Goal: Task Accomplishment & Management: Use online tool/utility

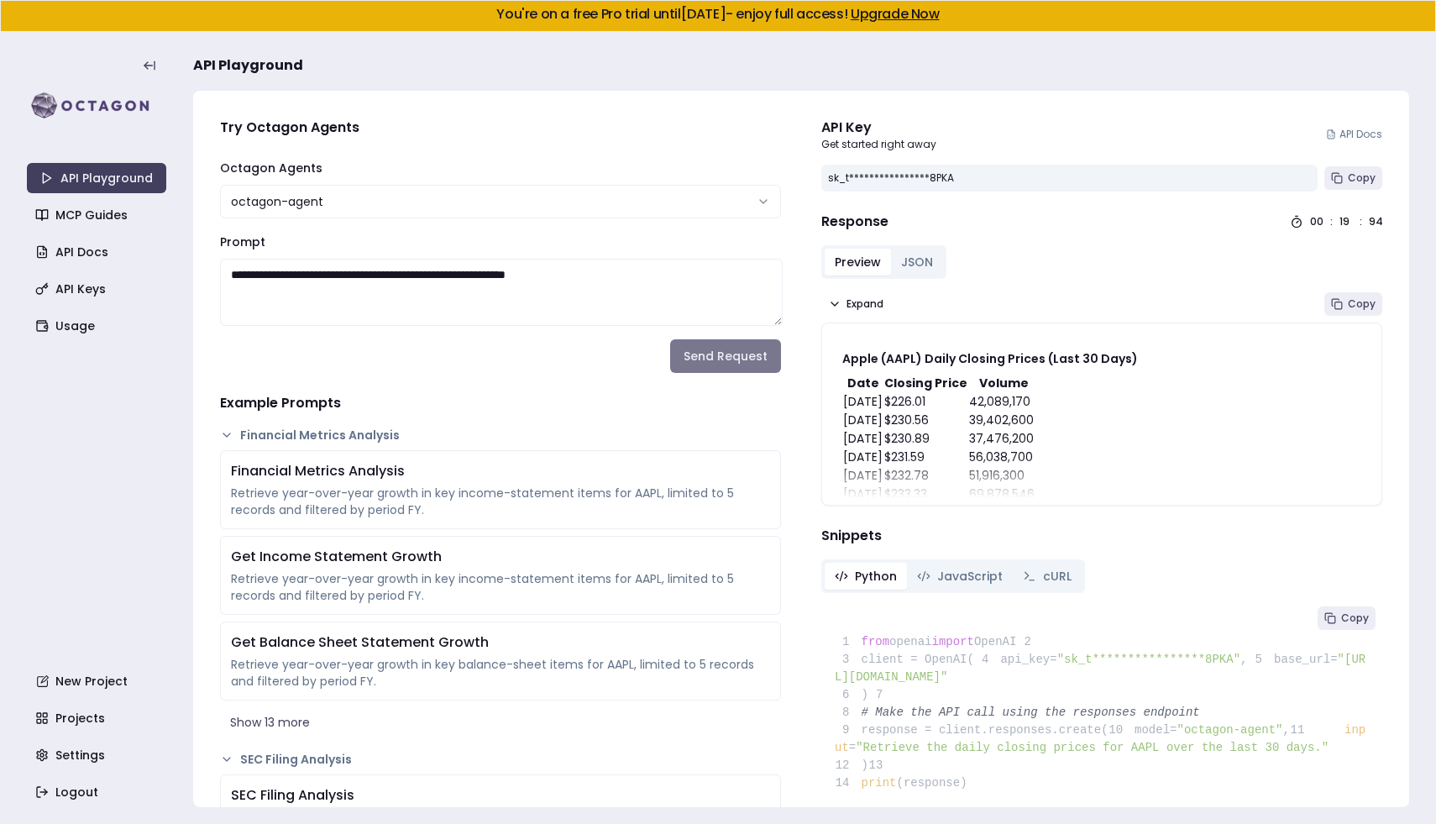
click at [700, 354] on button "Send Request" at bounding box center [725, 356] width 111 height 34
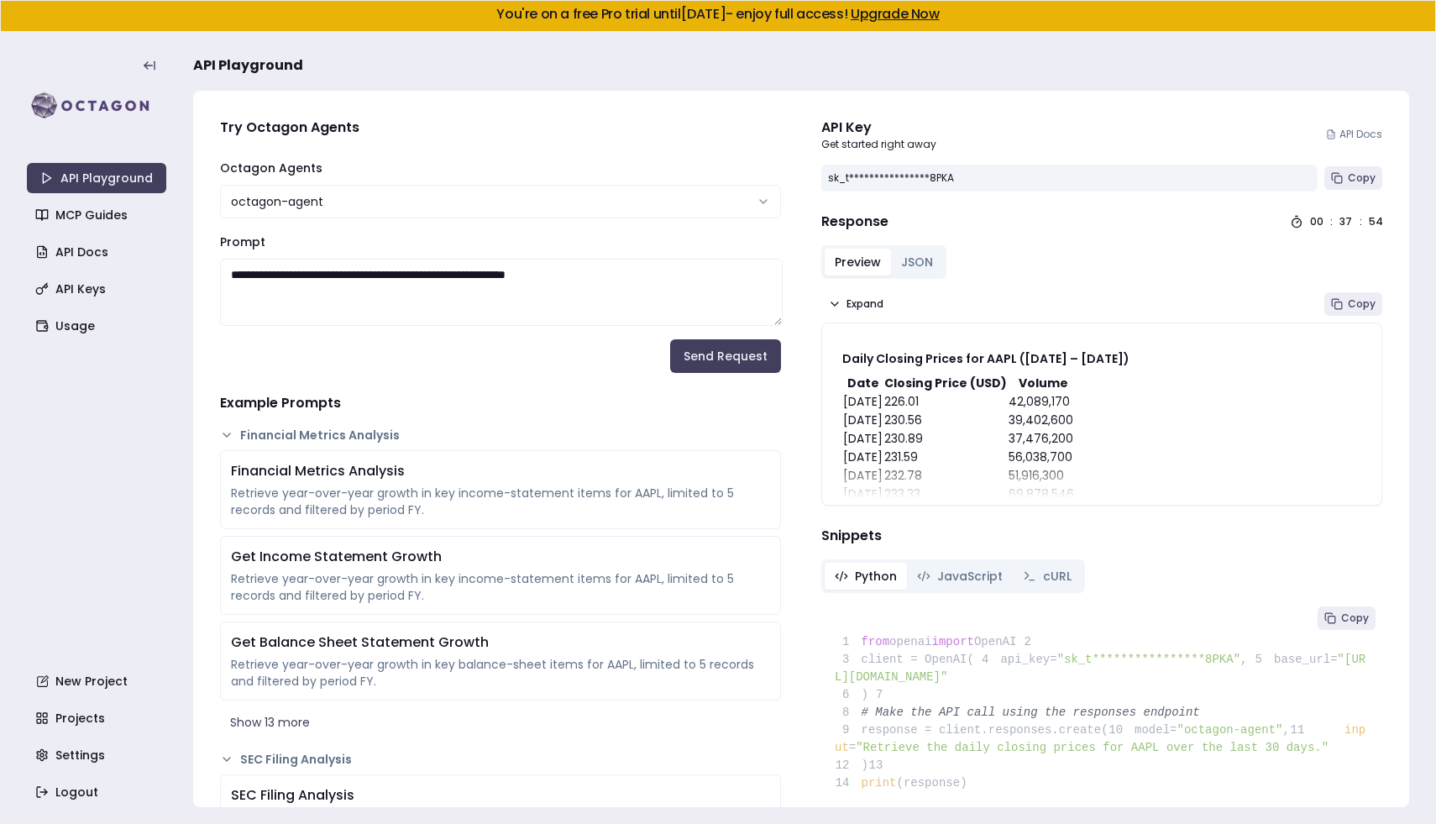
click at [700, 365] on button "Send Request" at bounding box center [725, 356] width 111 height 34
click at [740, 348] on button "Send Request" at bounding box center [725, 356] width 111 height 34
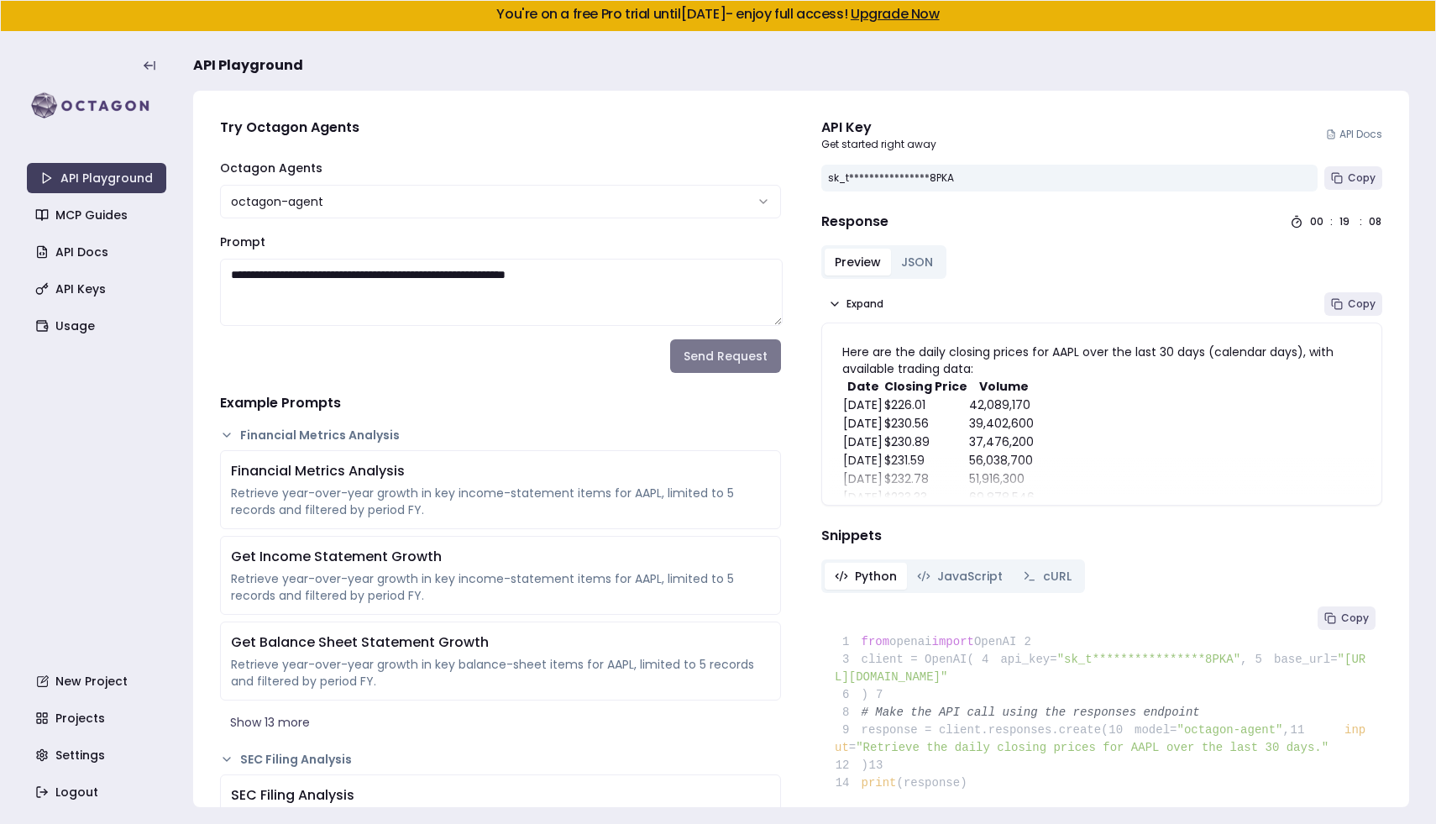
click at [750, 356] on button "Send Request" at bounding box center [725, 356] width 111 height 34
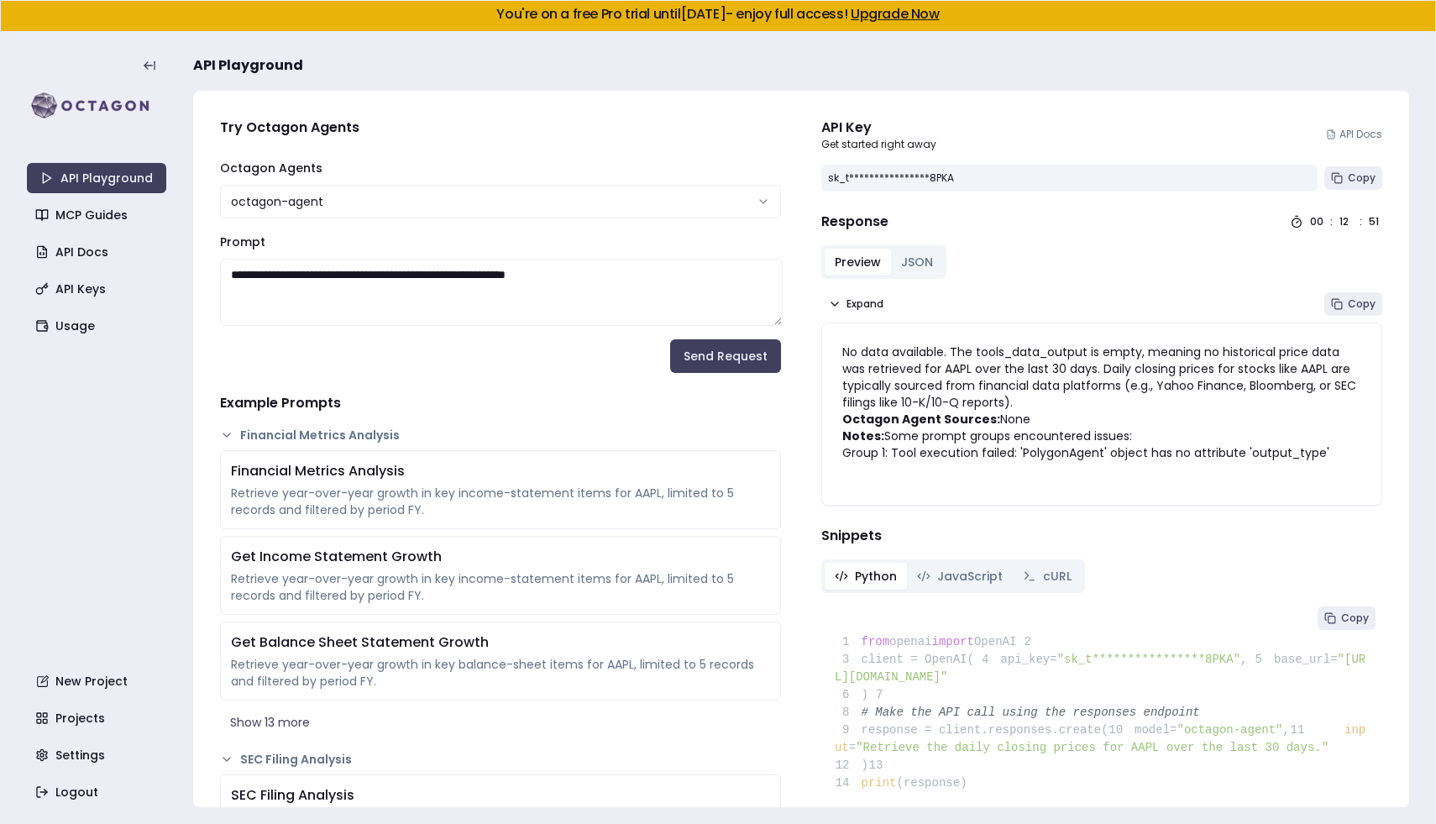
scroll to position [17, 0]
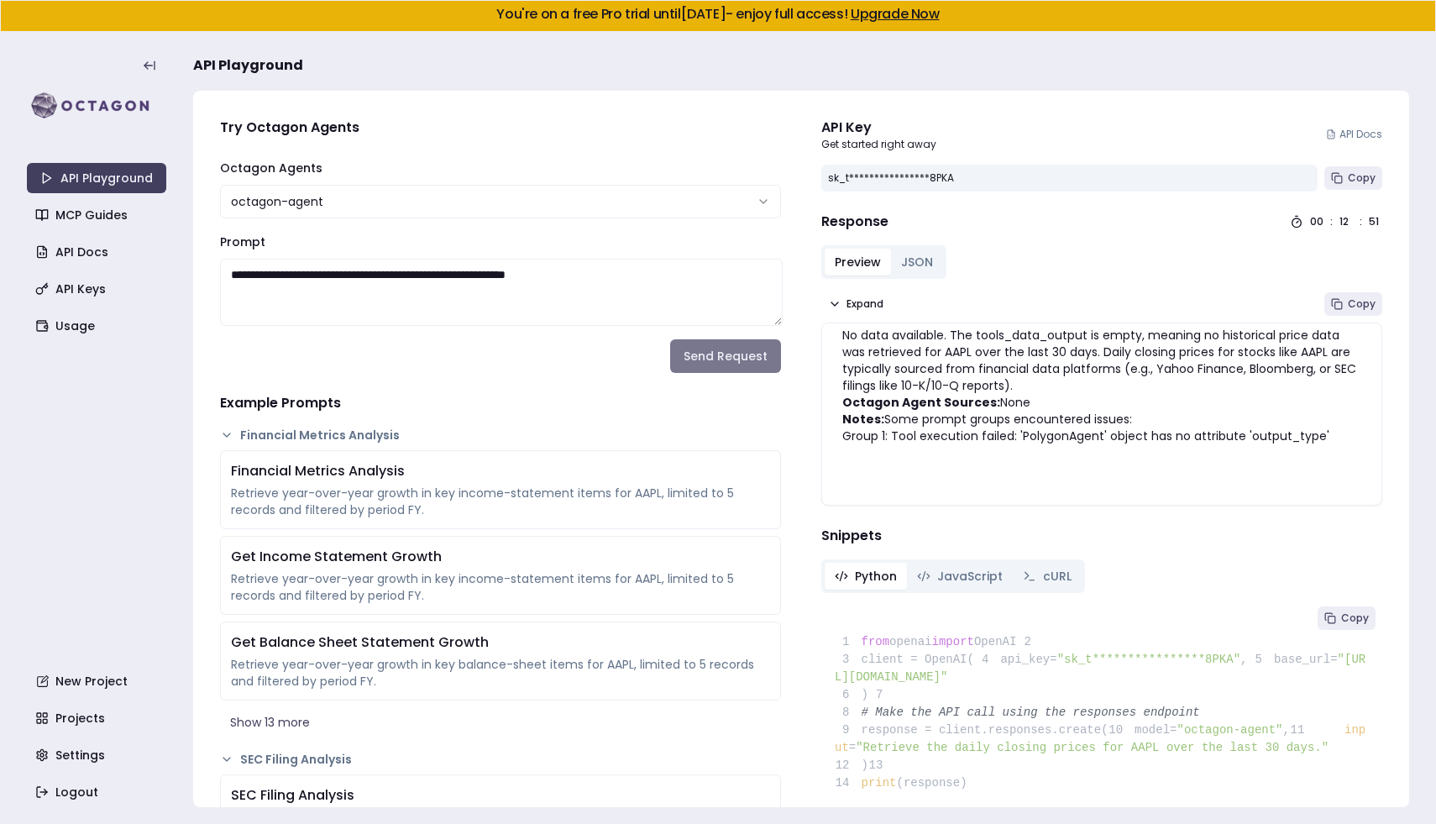
click at [751, 347] on button "Send Request" at bounding box center [725, 356] width 111 height 34
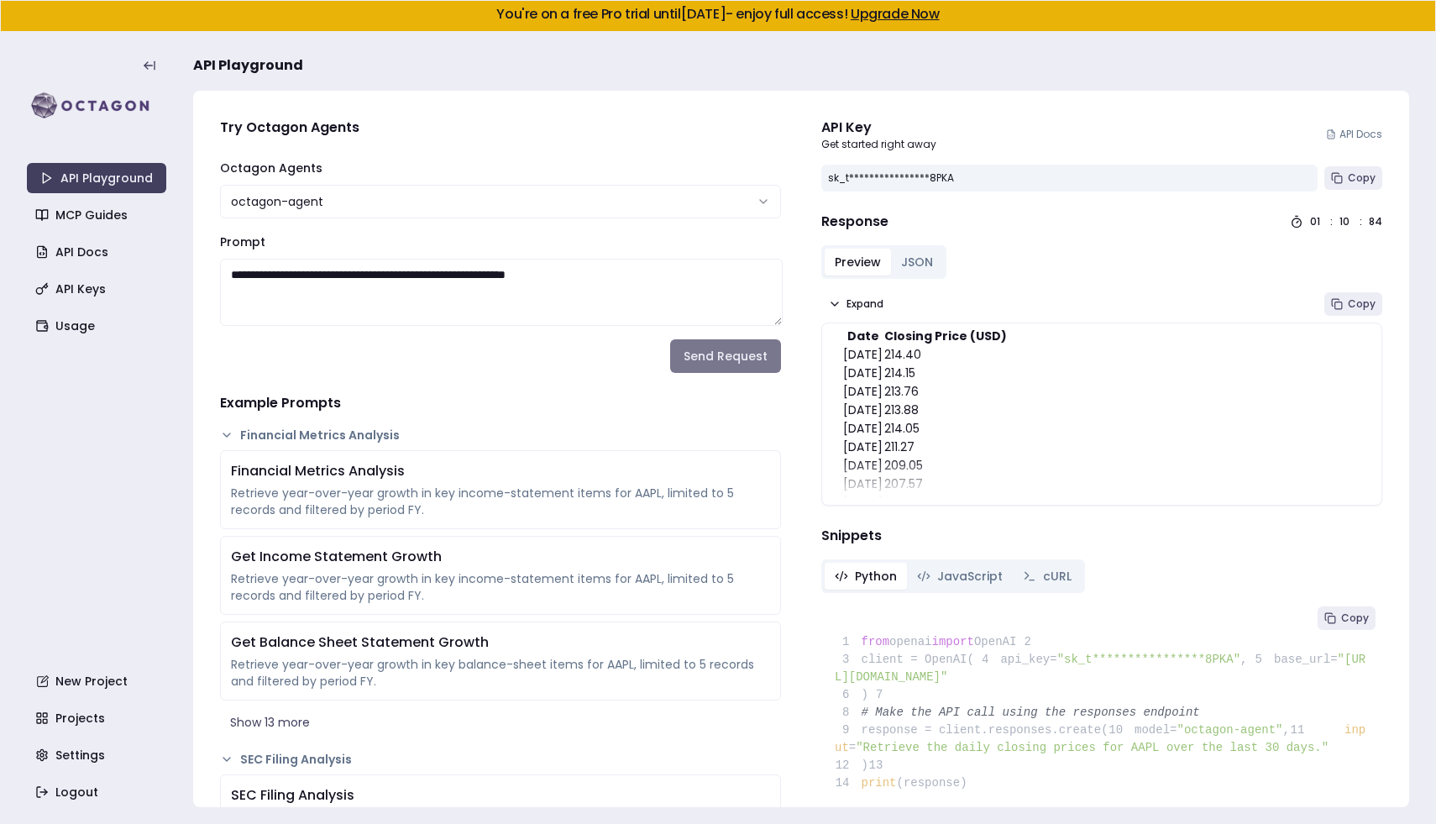
click at [703, 369] on button "Send Request" at bounding box center [725, 356] width 111 height 34
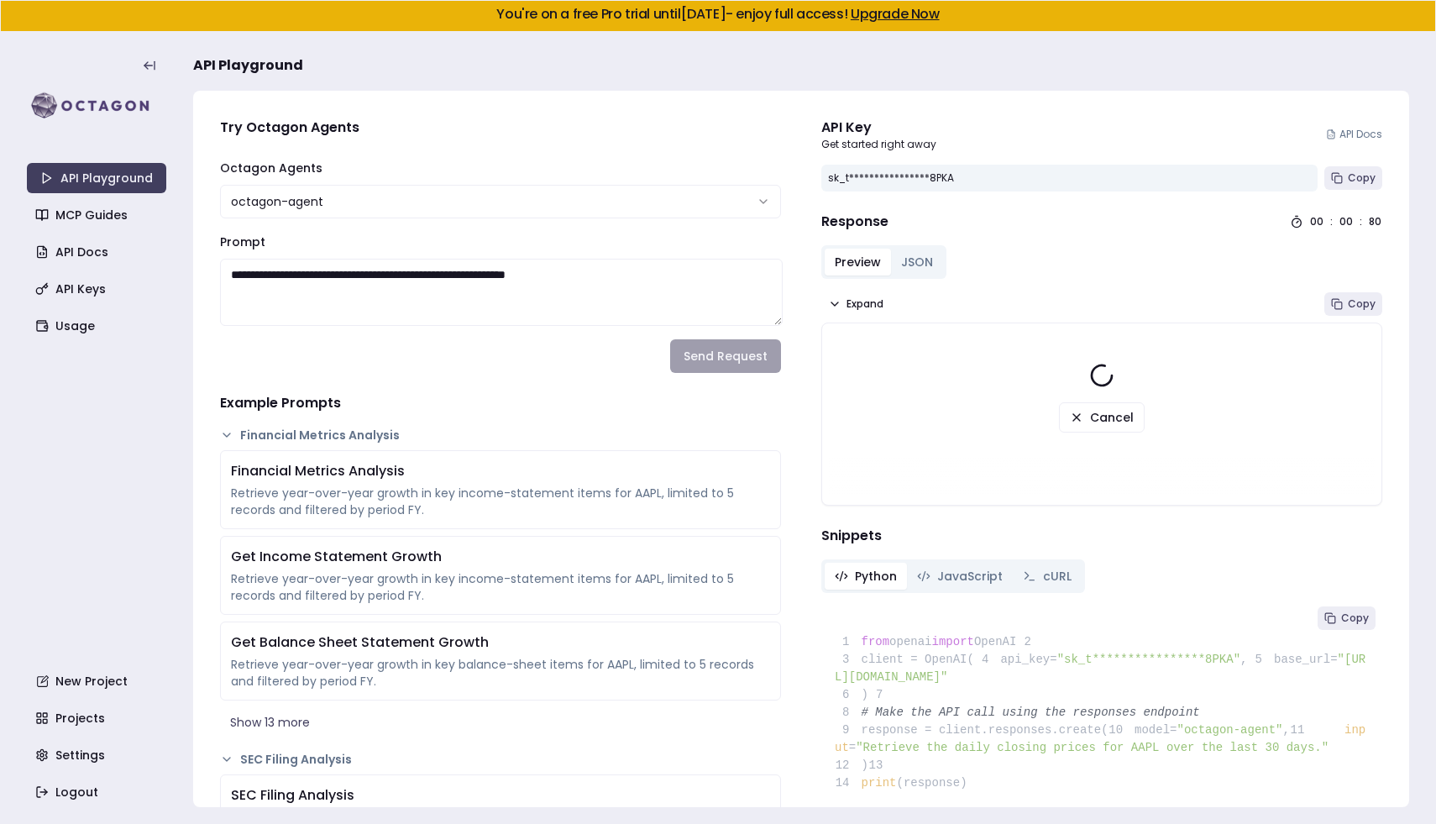
click at [768, 407] on h4 "Example Prompts" at bounding box center [500, 403] width 561 height 20
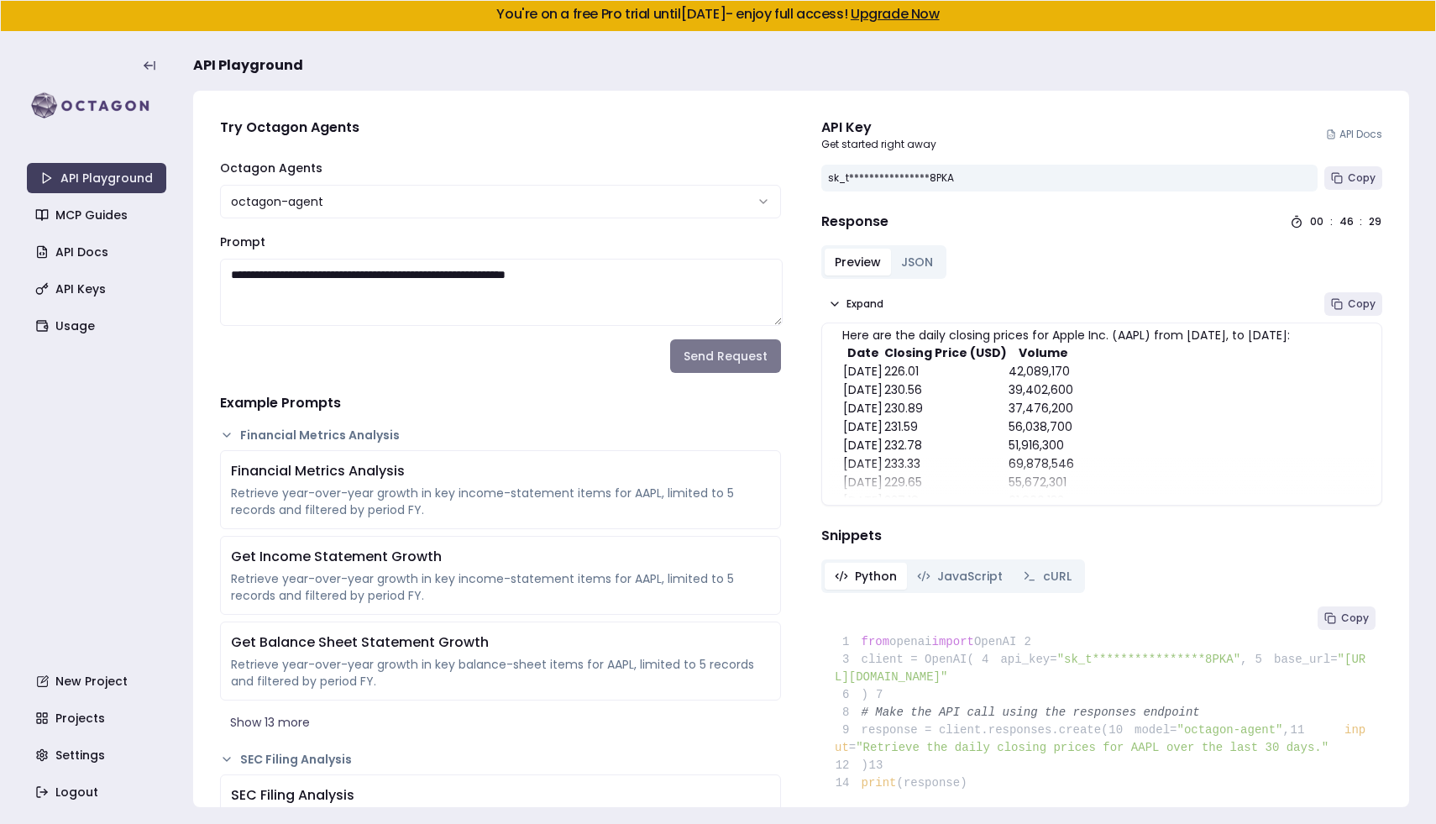
click at [696, 352] on button "Send Request" at bounding box center [725, 356] width 111 height 34
click at [703, 351] on button "Send Request" at bounding box center [725, 356] width 111 height 34
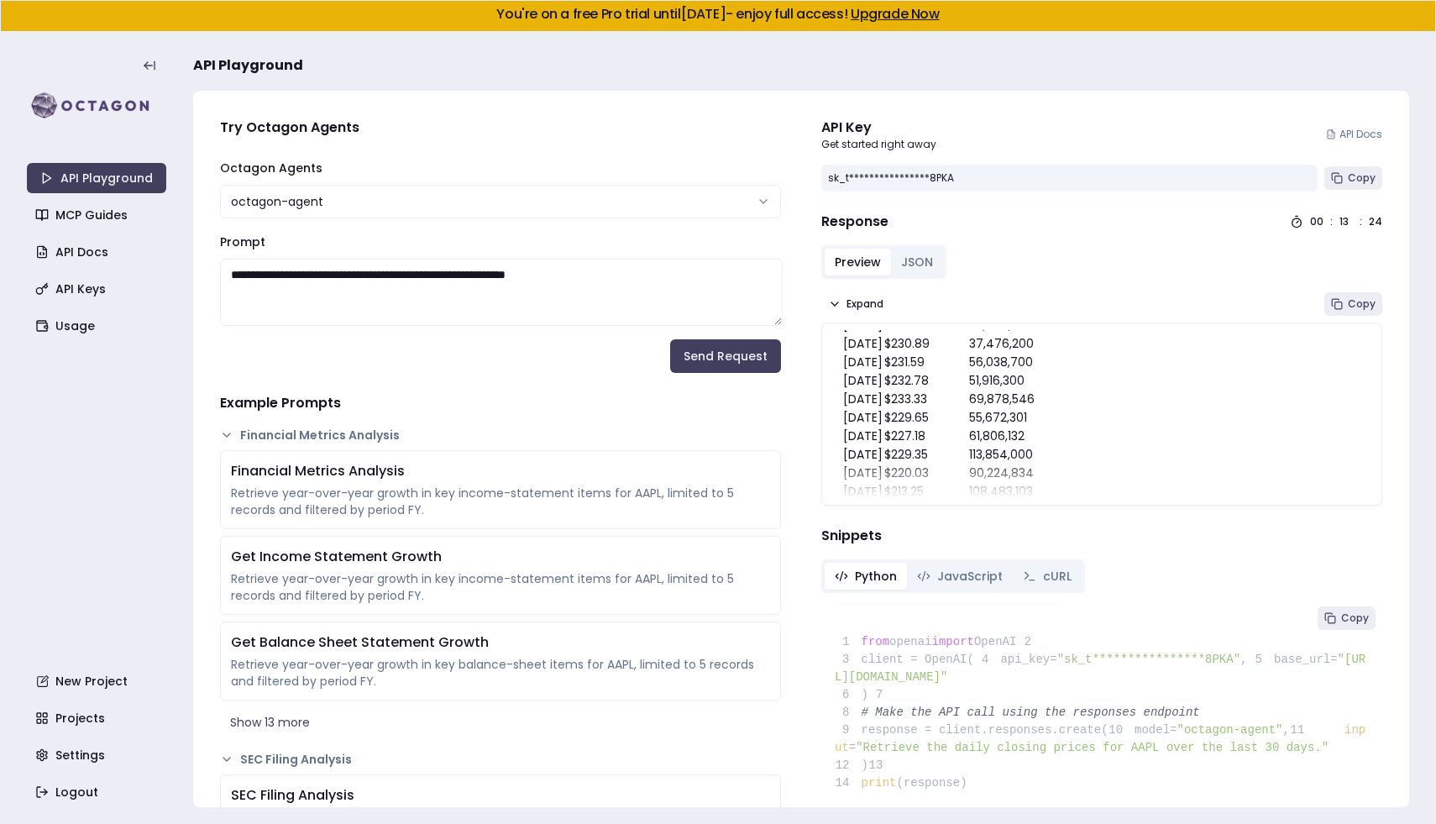
scroll to position [0, 0]
click at [706, 349] on button "Send Request" at bounding box center [725, 356] width 111 height 34
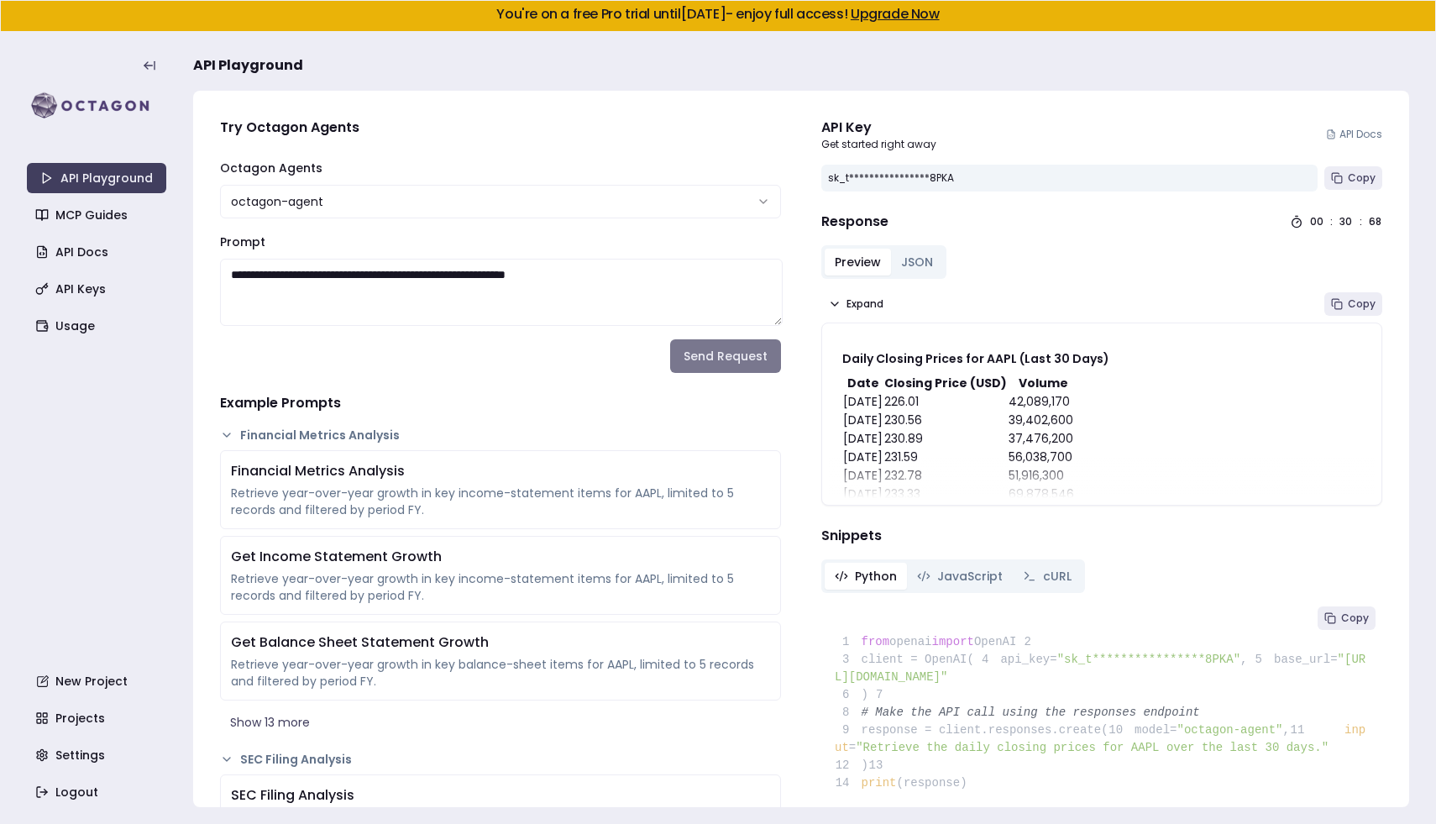
click at [734, 366] on button "Send Request" at bounding box center [725, 356] width 111 height 34
click at [722, 357] on button "Send Request" at bounding box center [725, 356] width 111 height 34
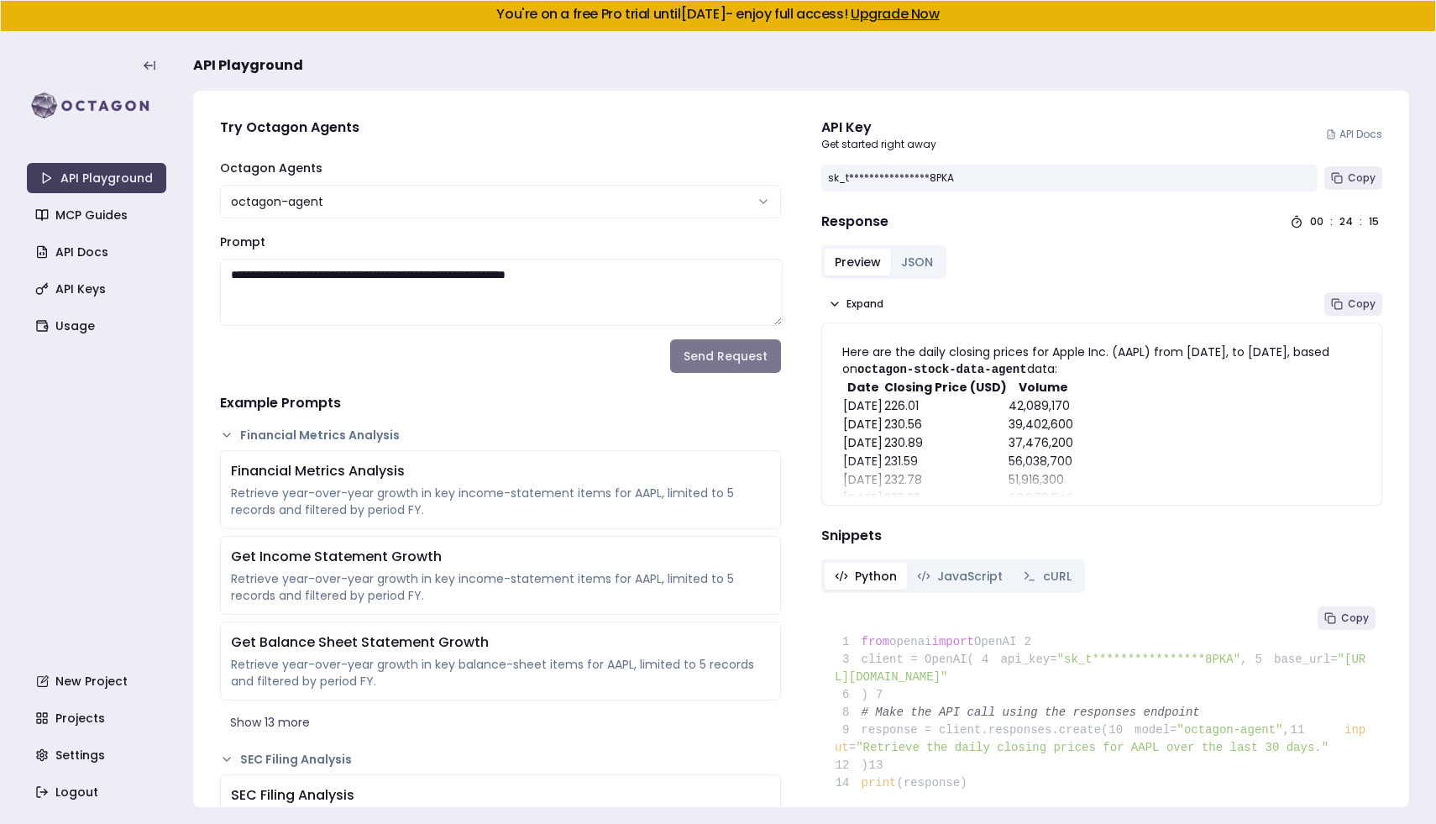
click at [749, 361] on button "Send Request" at bounding box center [725, 356] width 111 height 34
click at [730, 348] on button "Send Request" at bounding box center [725, 356] width 111 height 34
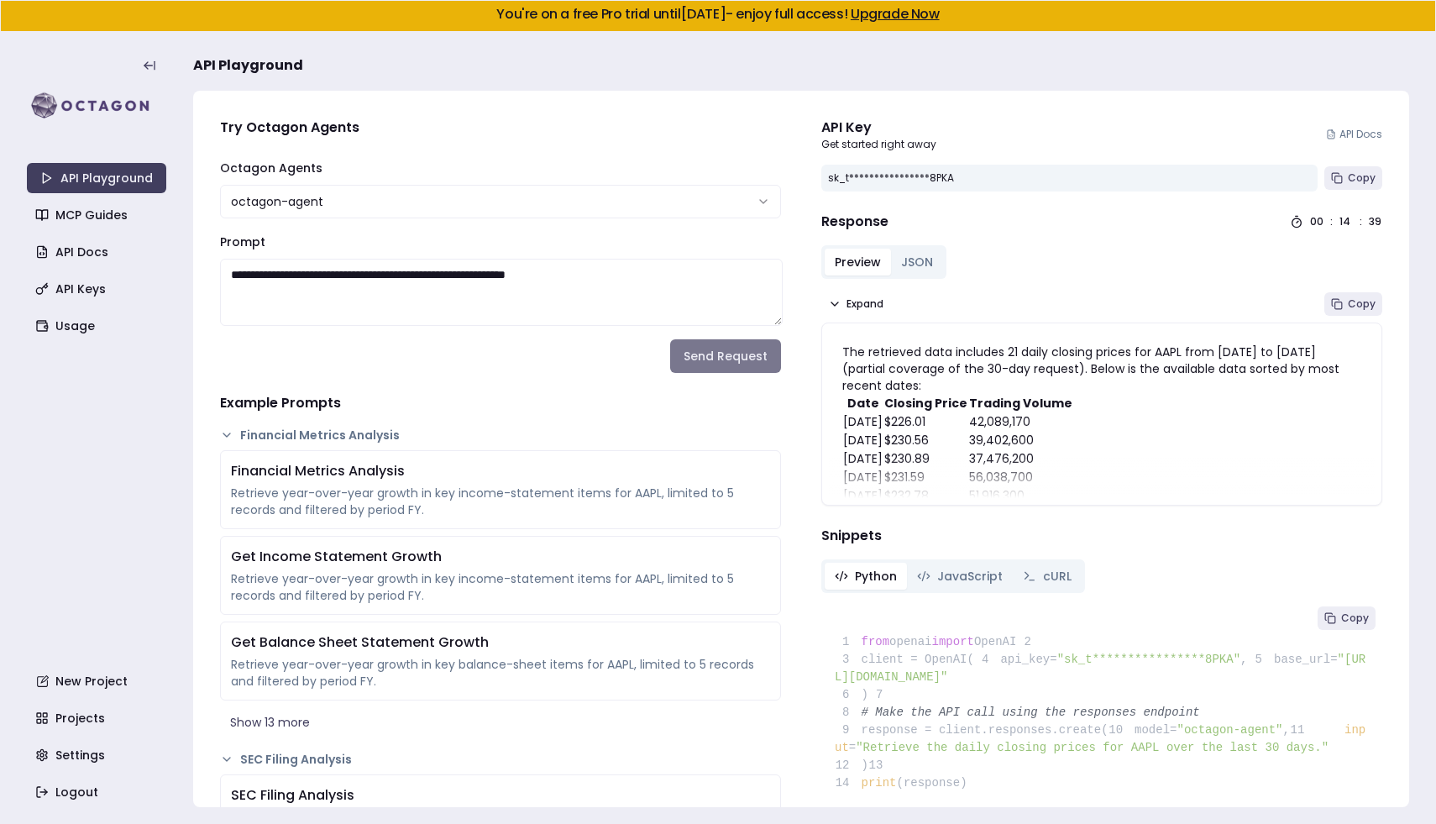
click at [739, 366] on button "Send Request" at bounding box center [725, 356] width 111 height 34
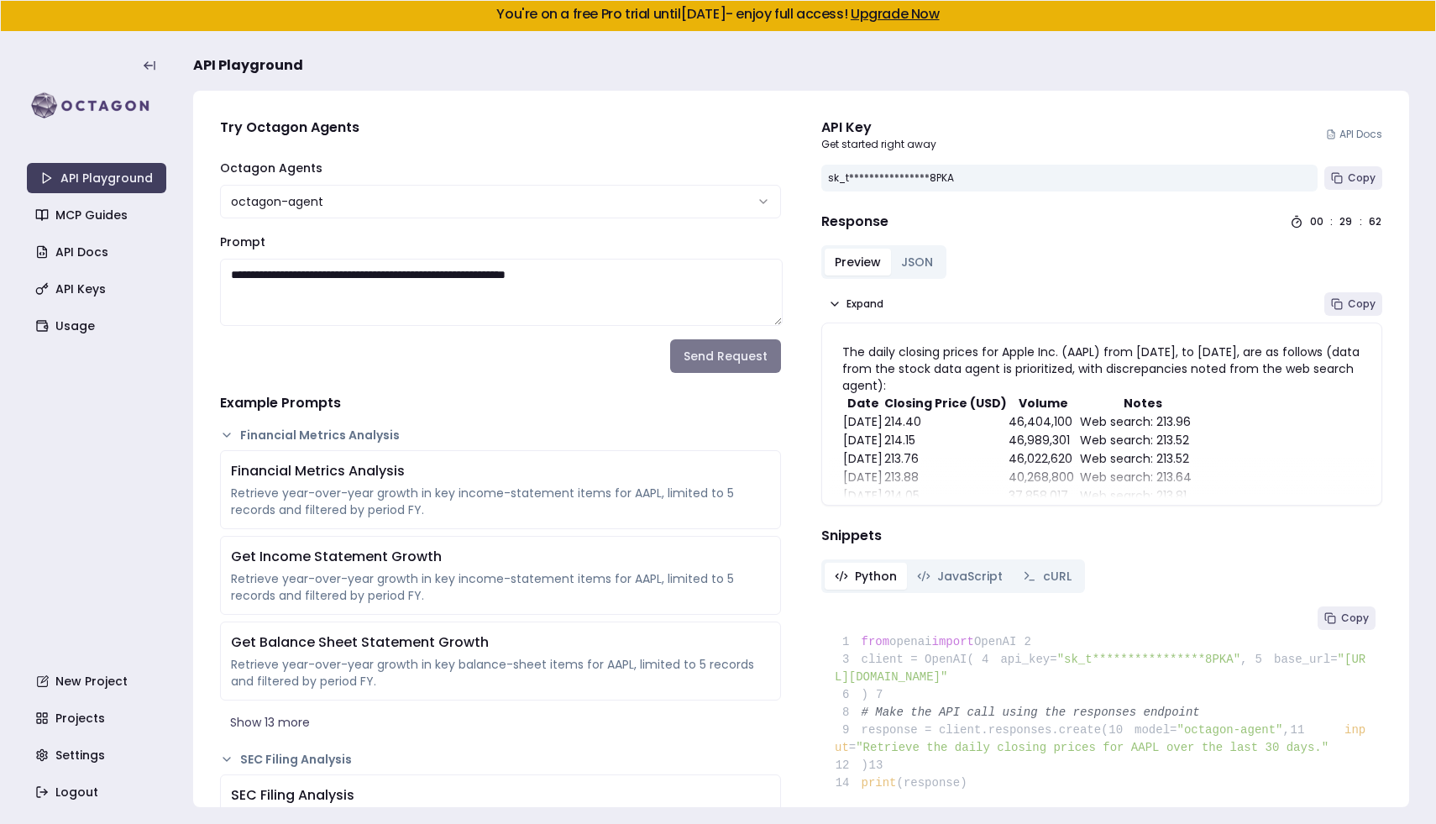
click at [751, 359] on button "Send Request" at bounding box center [725, 356] width 111 height 34
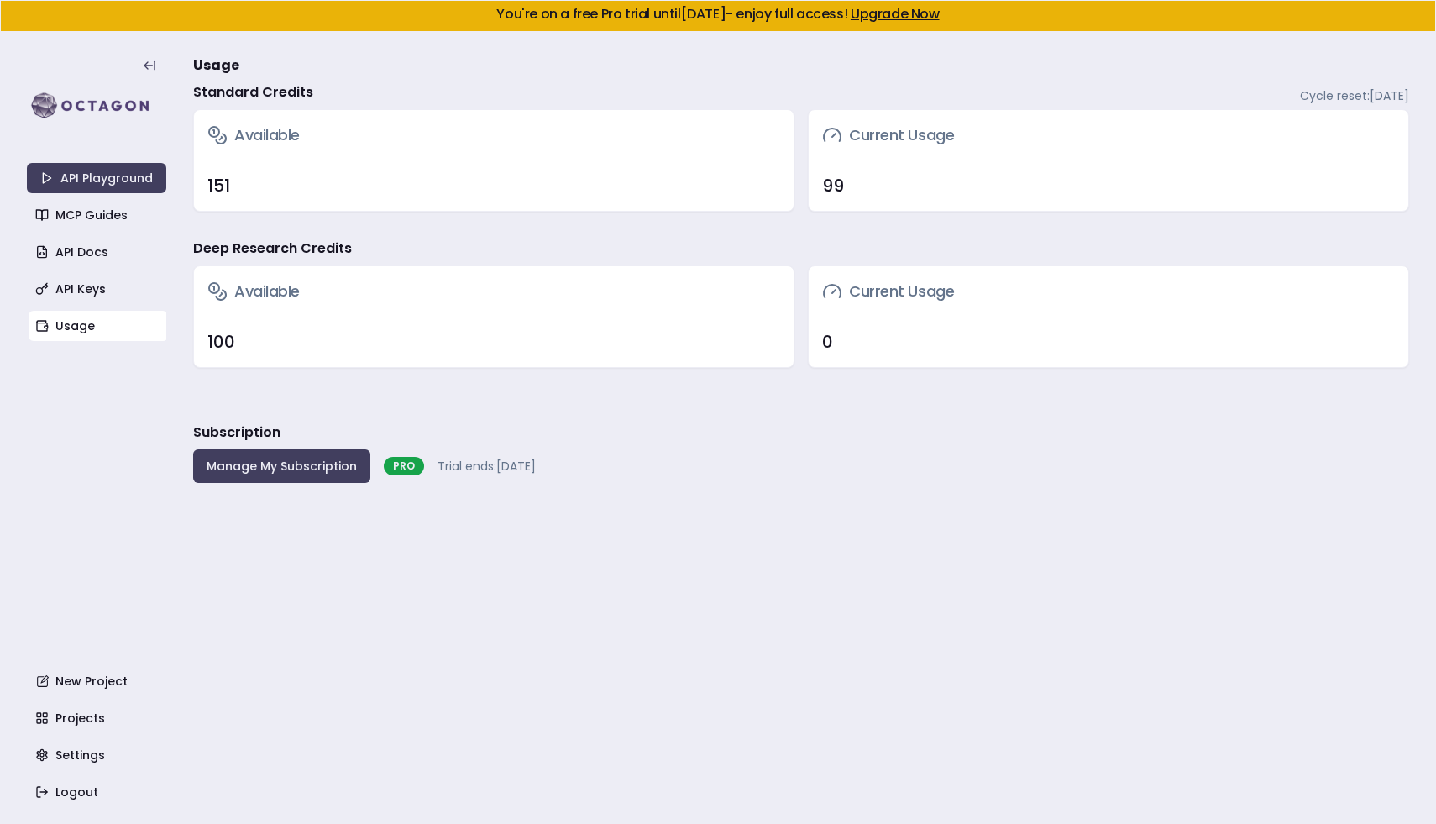
click at [750, 588] on main "Usage Standard Credits Cycle reset: September 20, 2025 Available 151 Current Us…" at bounding box center [801, 428] width 1216 height 792
